Goal: Information Seeking & Learning: Learn about a topic

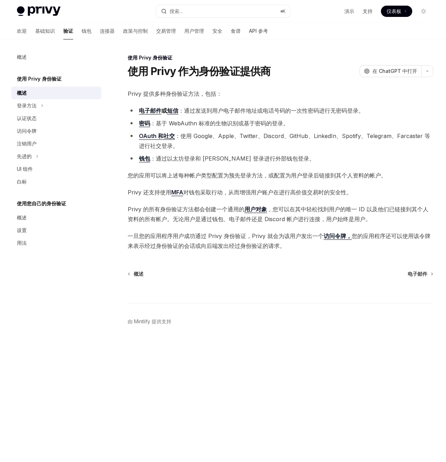
click at [44, 104] on button "登录方法" at bounding box center [56, 105] width 90 height 13
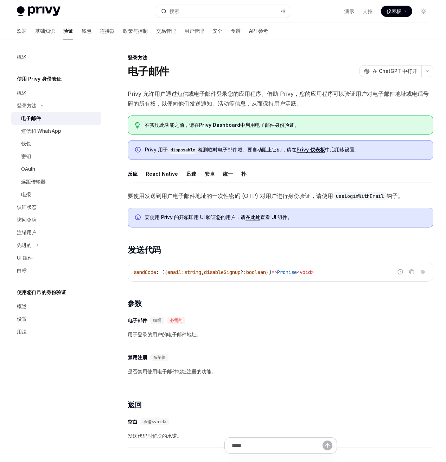
click at [155, 65] on font "电子邮件" at bounding box center [148, 71] width 41 height 13
click at [72, 127] on div "短信和 WhatsApp" at bounding box center [59, 131] width 76 height 8
type textarea "*"
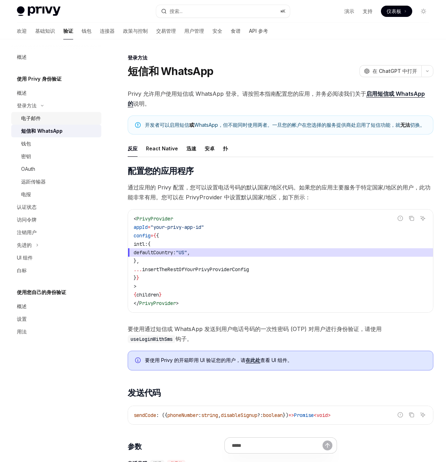
click at [72, 123] on link "电子邮件" at bounding box center [56, 118] width 90 height 13
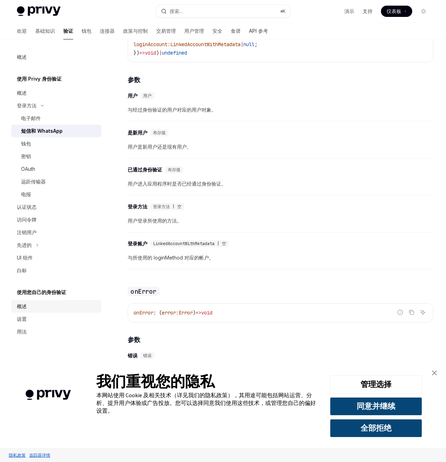
scroll to position [1511, 0]
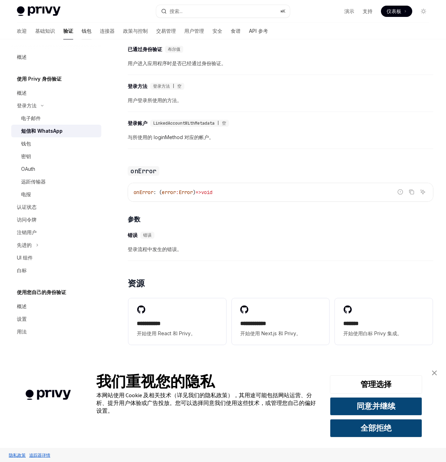
click at [82, 30] on font "钱包" at bounding box center [87, 31] width 10 height 6
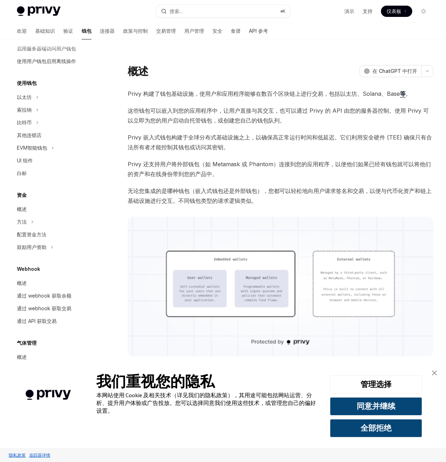
scroll to position [126, 0]
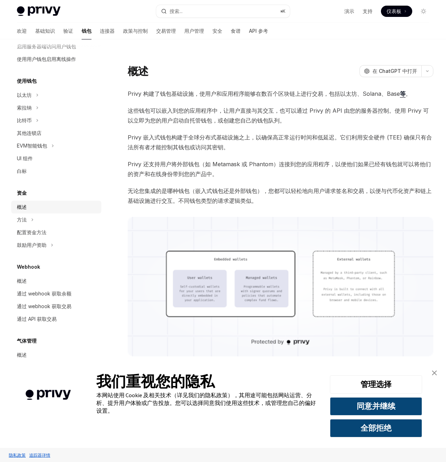
click at [49, 207] on div "概述" at bounding box center [57, 207] width 80 height 8
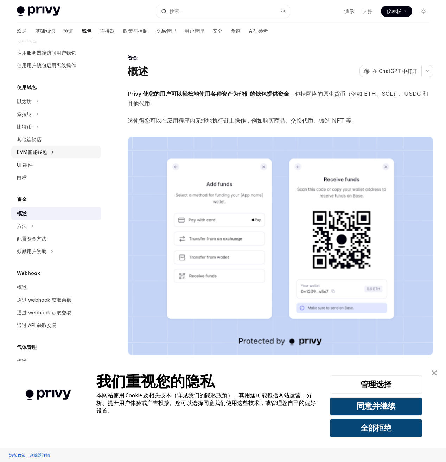
scroll to position [126, 0]
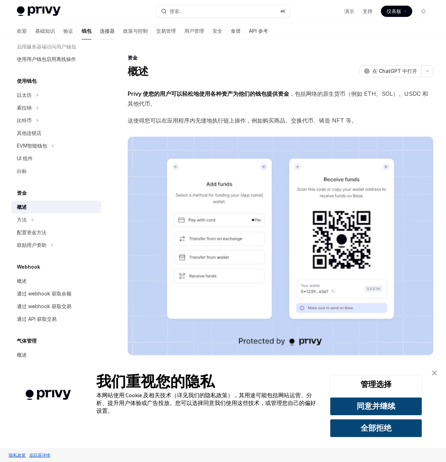
click at [100, 29] on font "连接器" at bounding box center [107, 31] width 15 height 6
type textarea "*"
